Goal: Navigation & Orientation: Understand site structure

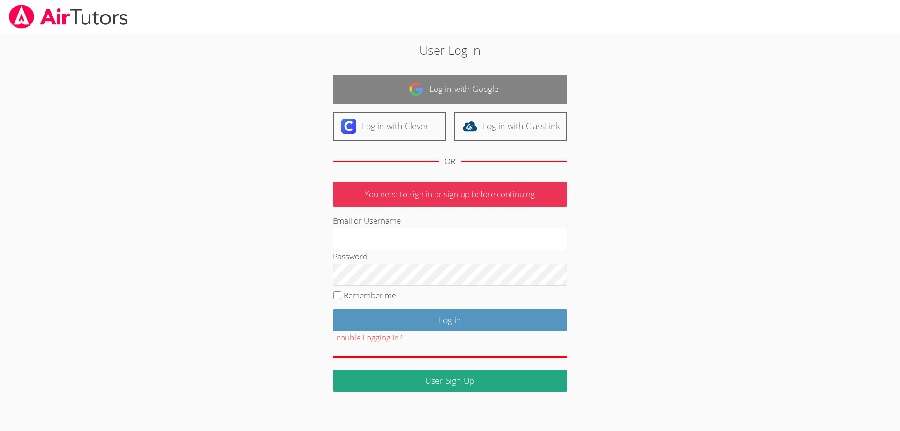
click at [457, 87] on link "Log in with Google" at bounding box center [450, 90] width 234 height 30
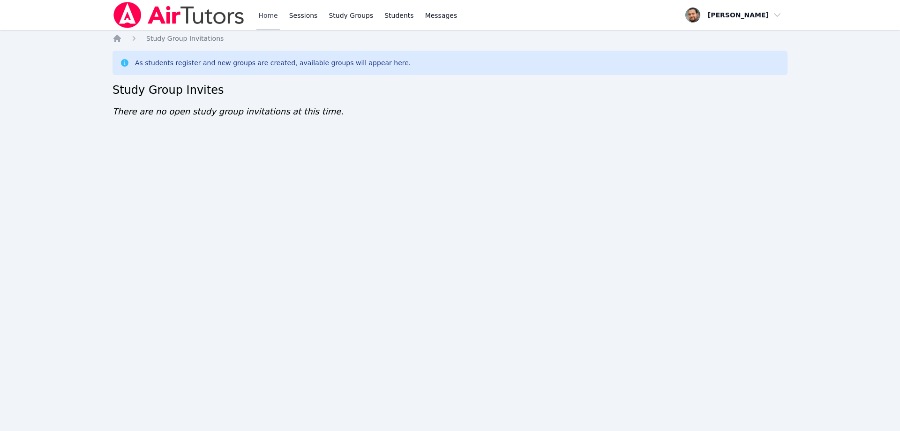
click at [273, 14] on link "Home" at bounding box center [267, 15] width 23 height 30
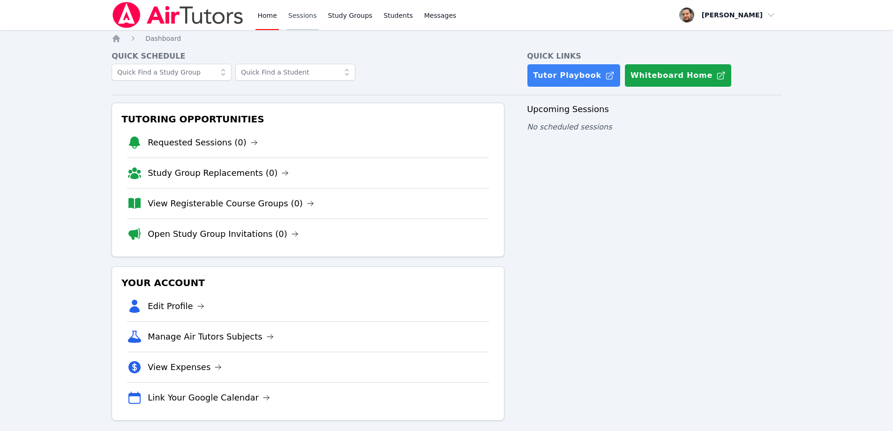
click at [294, 15] on link "Sessions" at bounding box center [302, 15] width 32 height 30
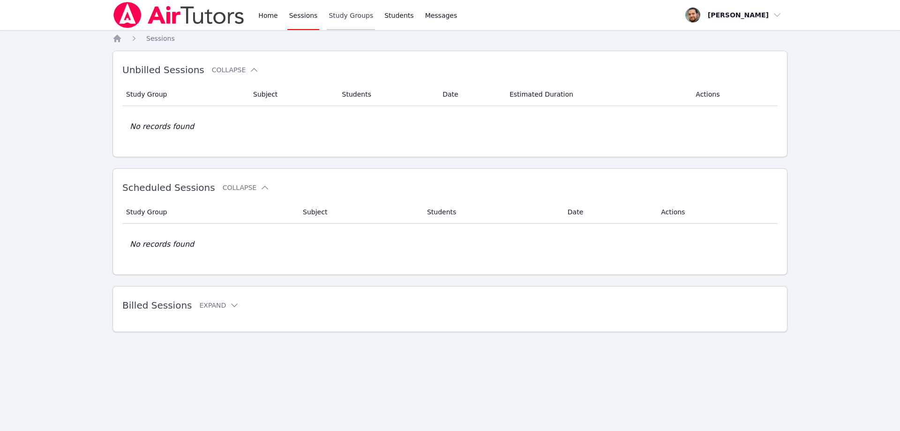
click at [333, 15] on link "Study Groups" at bounding box center [351, 15] width 48 height 30
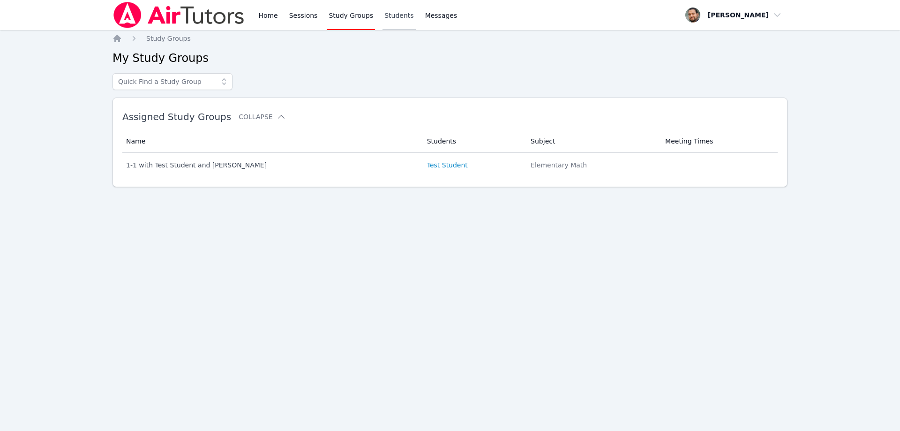
click at [389, 18] on link "Students" at bounding box center [399, 15] width 33 height 30
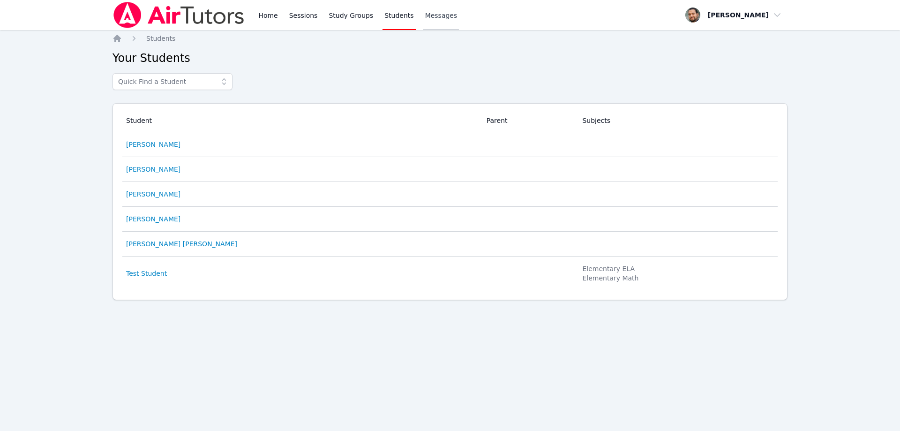
click at [425, 14] on span "Messages" at bounding box center [441, 15] width 32 height 9
